Goal: Task Accomplishment & Management: Use online tool/utility

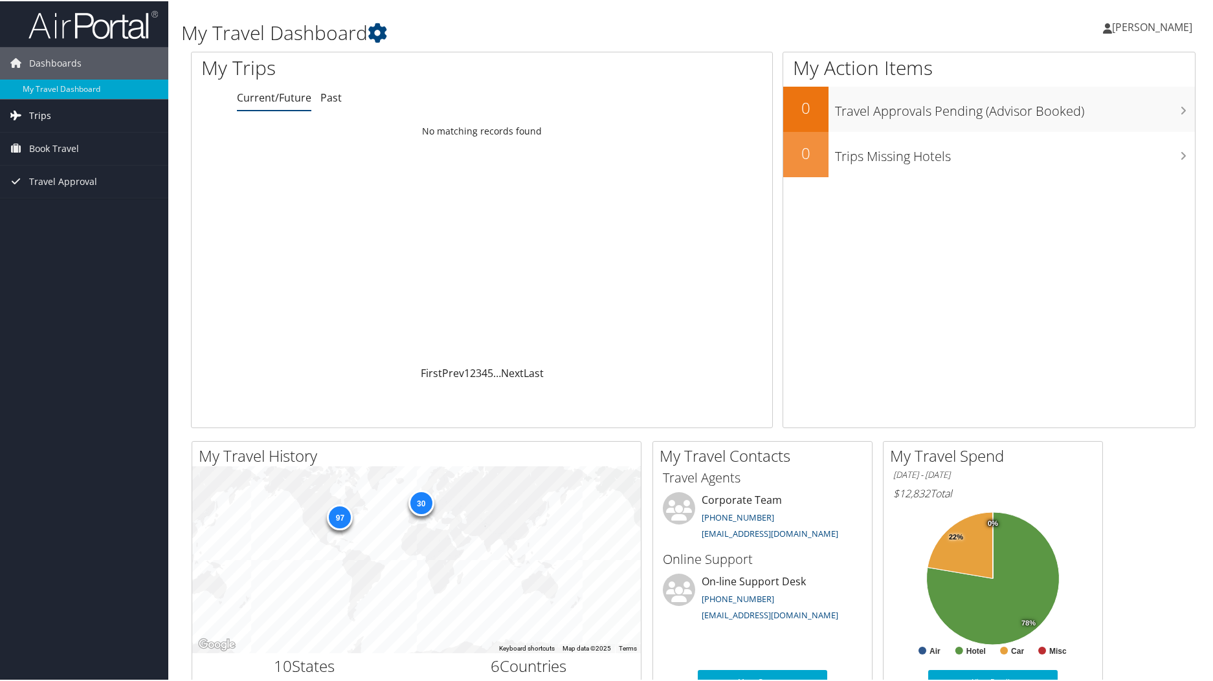
click at [81, 118] on link "Trips" at bounding box center [84, 114] width 168 height 32
click at [87, 204] on link "Book Travel" at bounding box center [84, 206] width 168 height 32
click at [54, 206] on span "Book Travel" at bounding box center [54, 206] width 50 height 32
click at [71, 210] on span "Book Travel" at bounding box center [54, 206] width 50 height 32
click at [69, 252] on link "Approval Request (Beta)" at bounding box center [84, 250] width 168 height 19
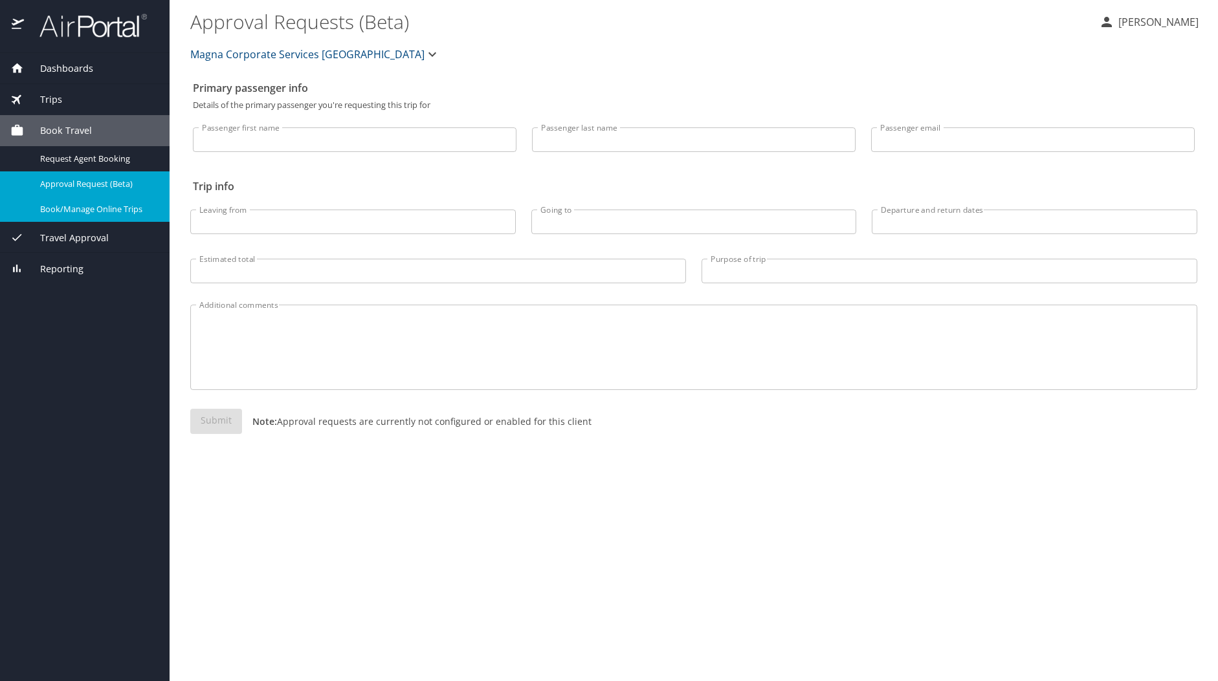
click at [81, 216] on div "Book/Manage Online Trips" at bounding box center [84, 209] width 149 height 15
